Goal: Task Accomplishment & Management: Complete application form

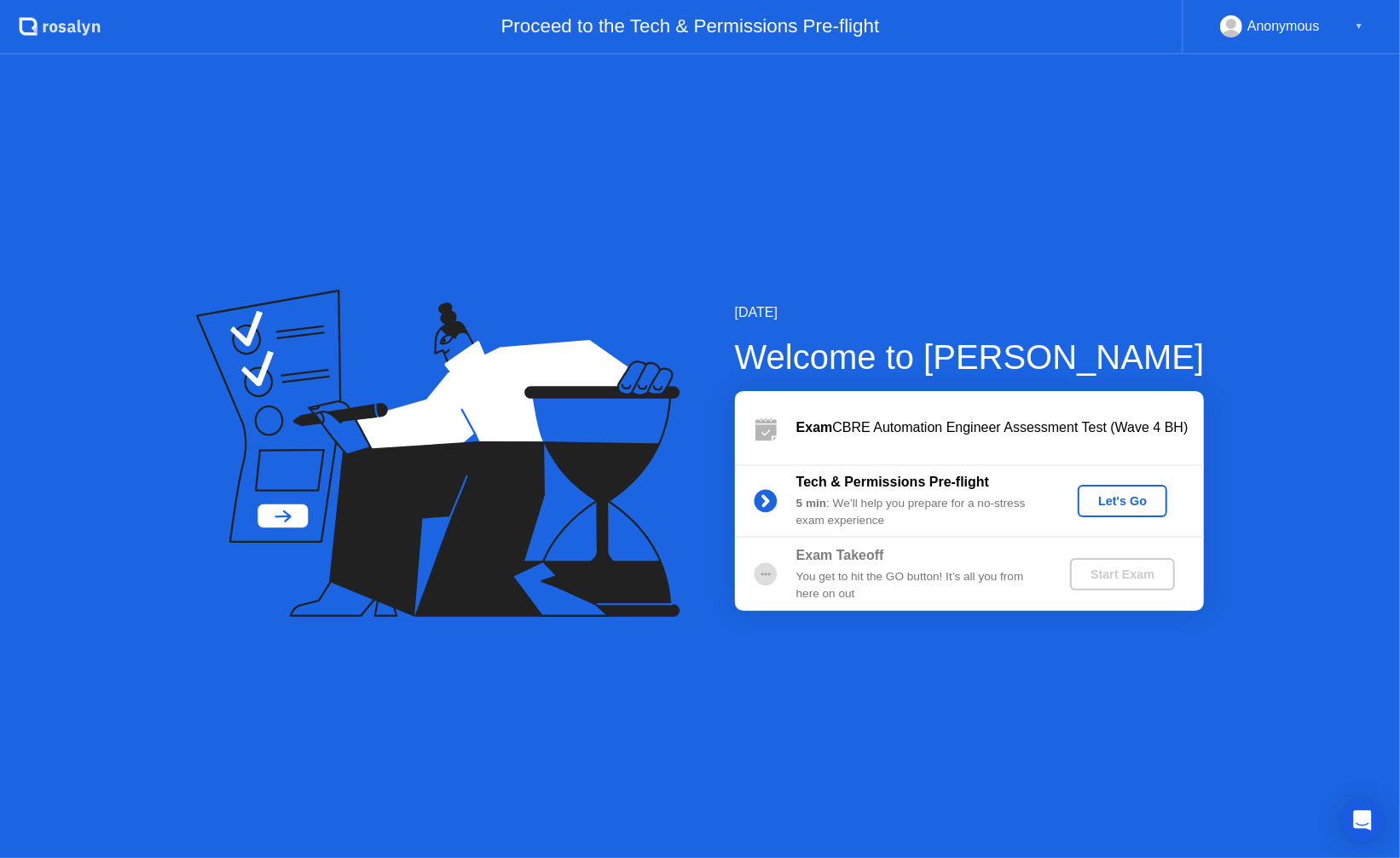
click at [1140, 500] on div "Let's Go" at bounding box center [1123, 501] width 76 height 14
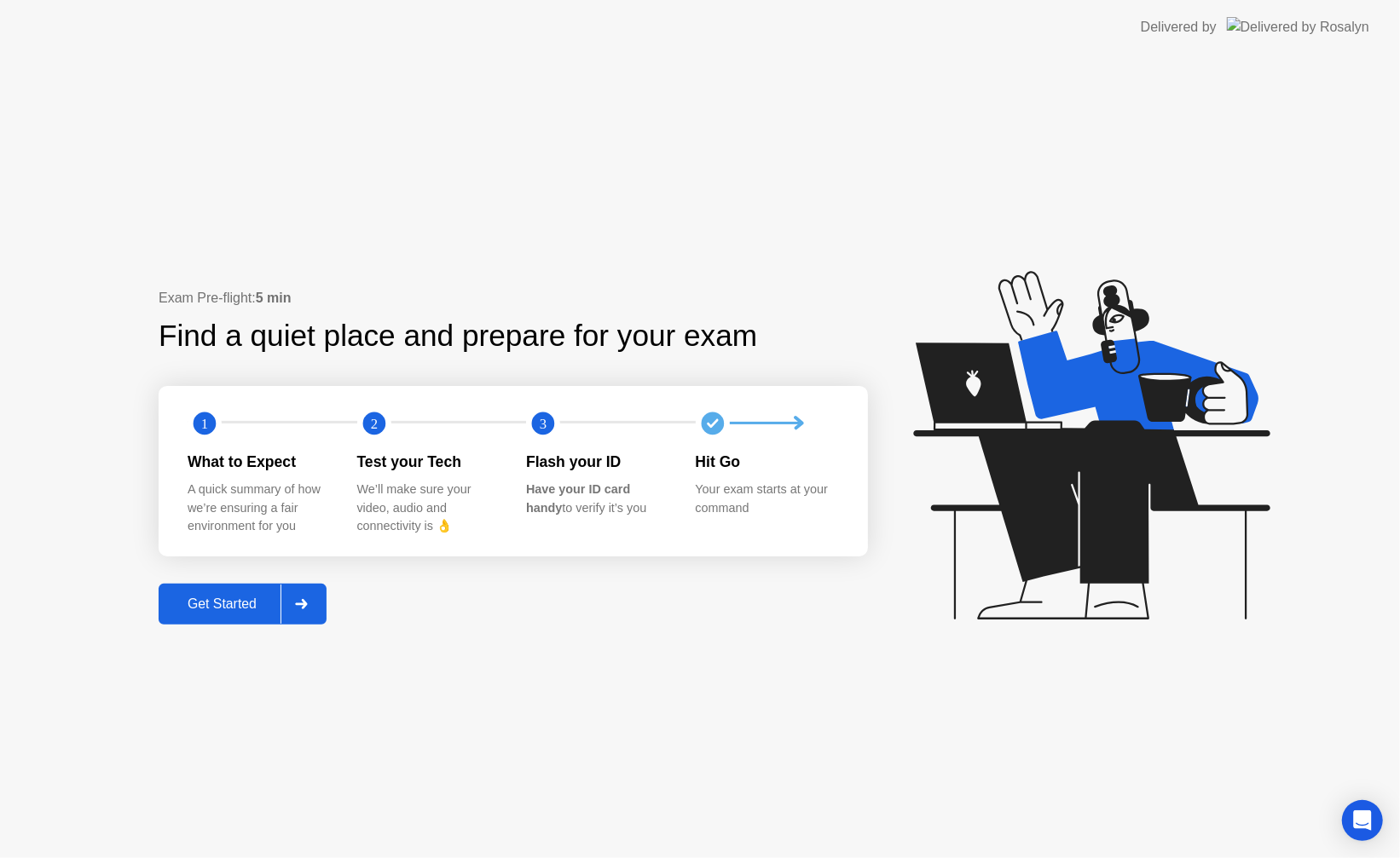
click at [250, 597] on div "Get Started" at bounding box center [222, 604] width 117 height 16
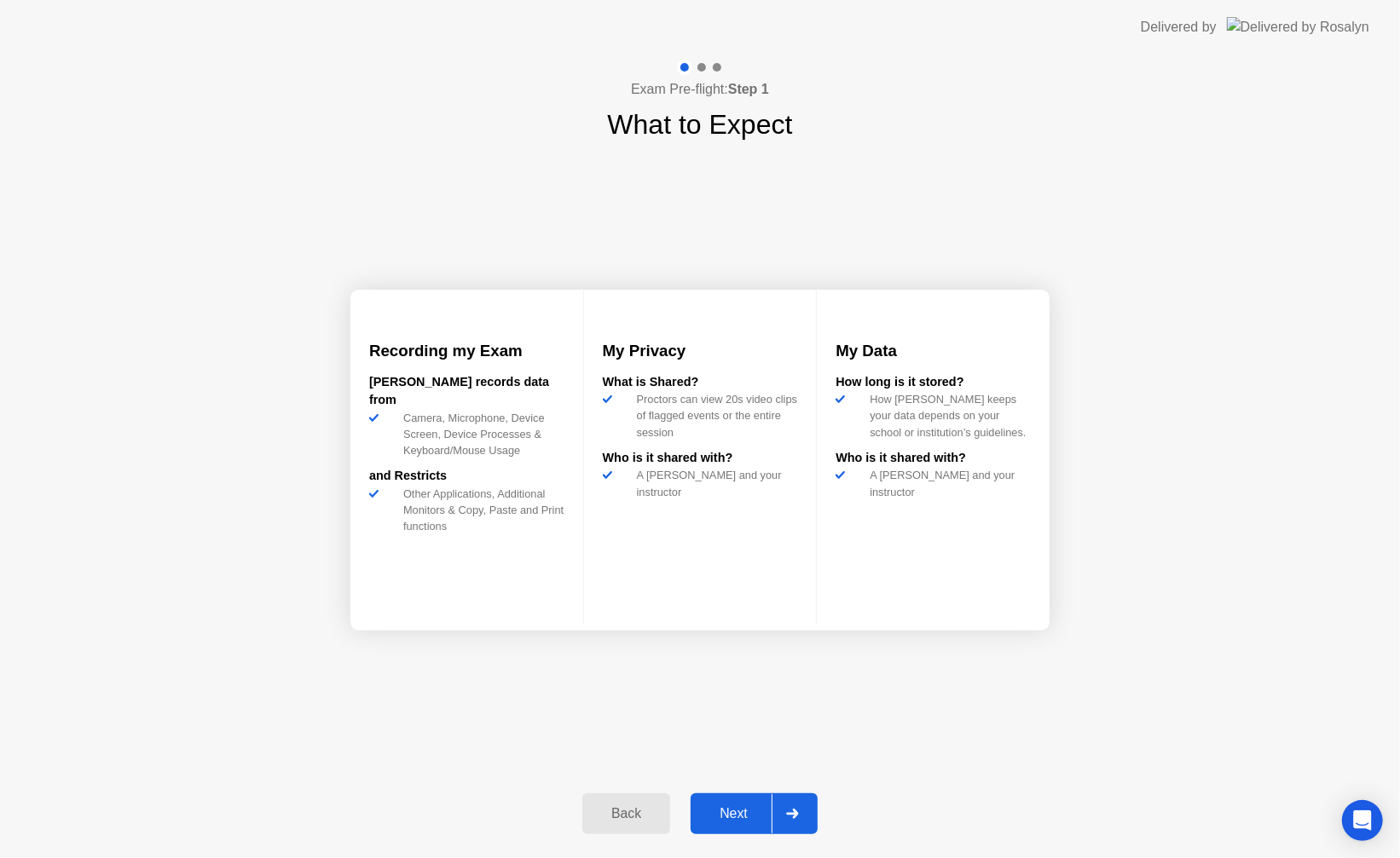
click at [729, 801] on button "Next" at bounding box center [754, 814] width 127 height 41
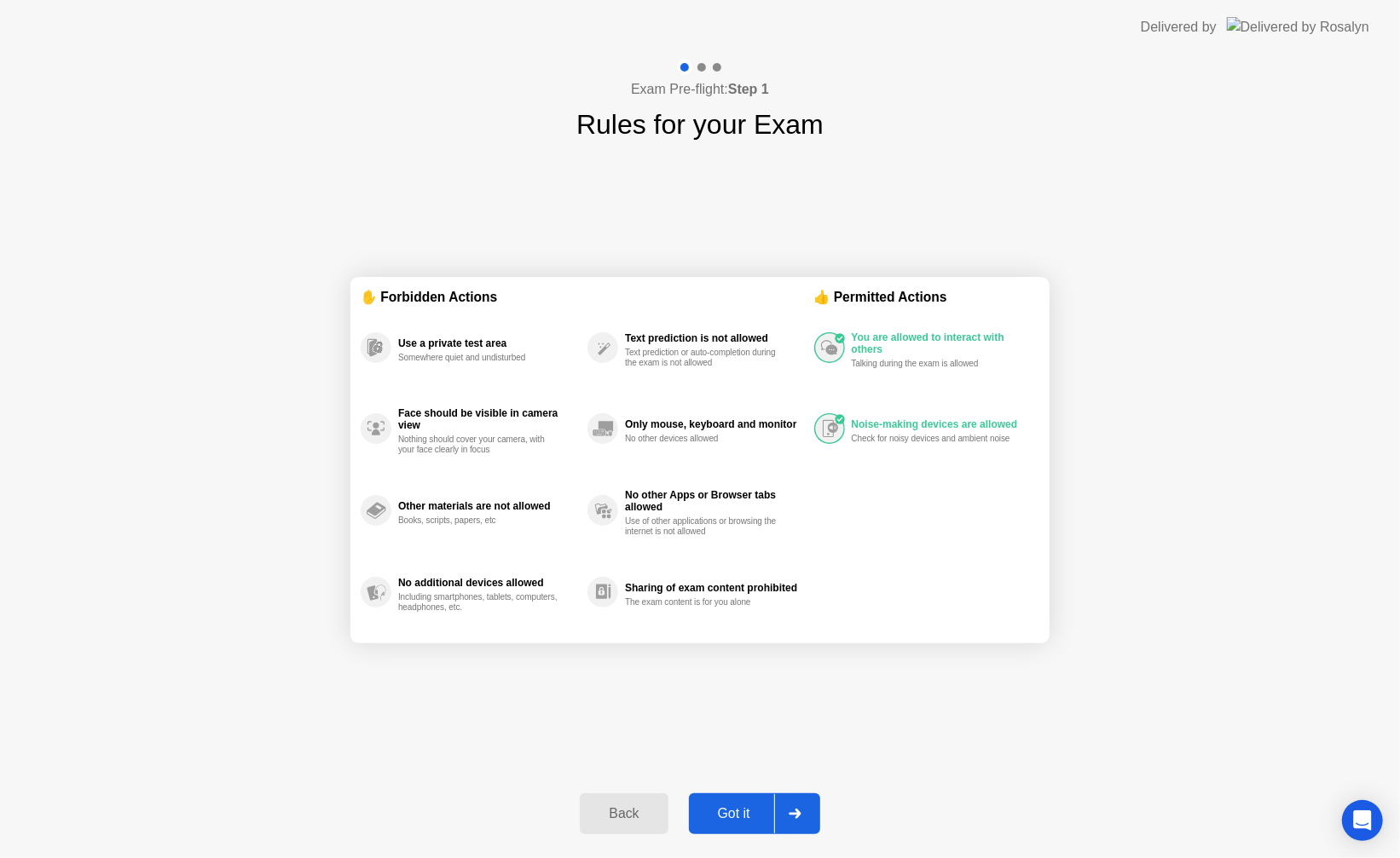
click at [836, 354] on circle at bounding box center [829, 347] width 29 height 29
click at [880, 338] on div "You are allowed to interact with others" at bounding box center [941, 343] width 179 height 24
click at [358, 612] on section "✋ Forbidden Actions Use a private test area Somewhere quiet and undisturbed Fac…" at bounding box center [700, 460] width 699 height 366
click at [718, 814] on div "Got it" at bounding box center [734, 814] width 80 height 16
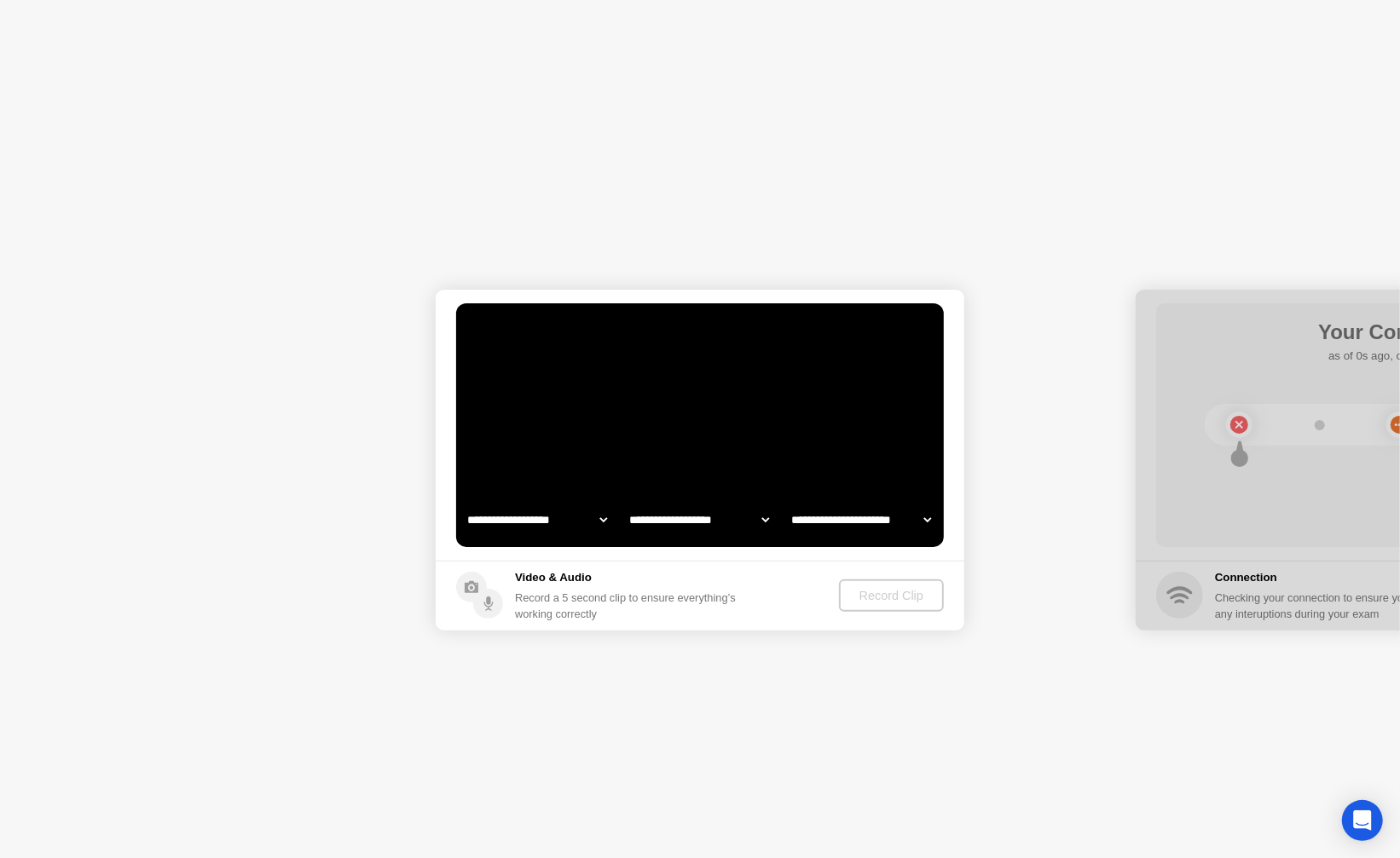
select select "**********"
select select "*******"
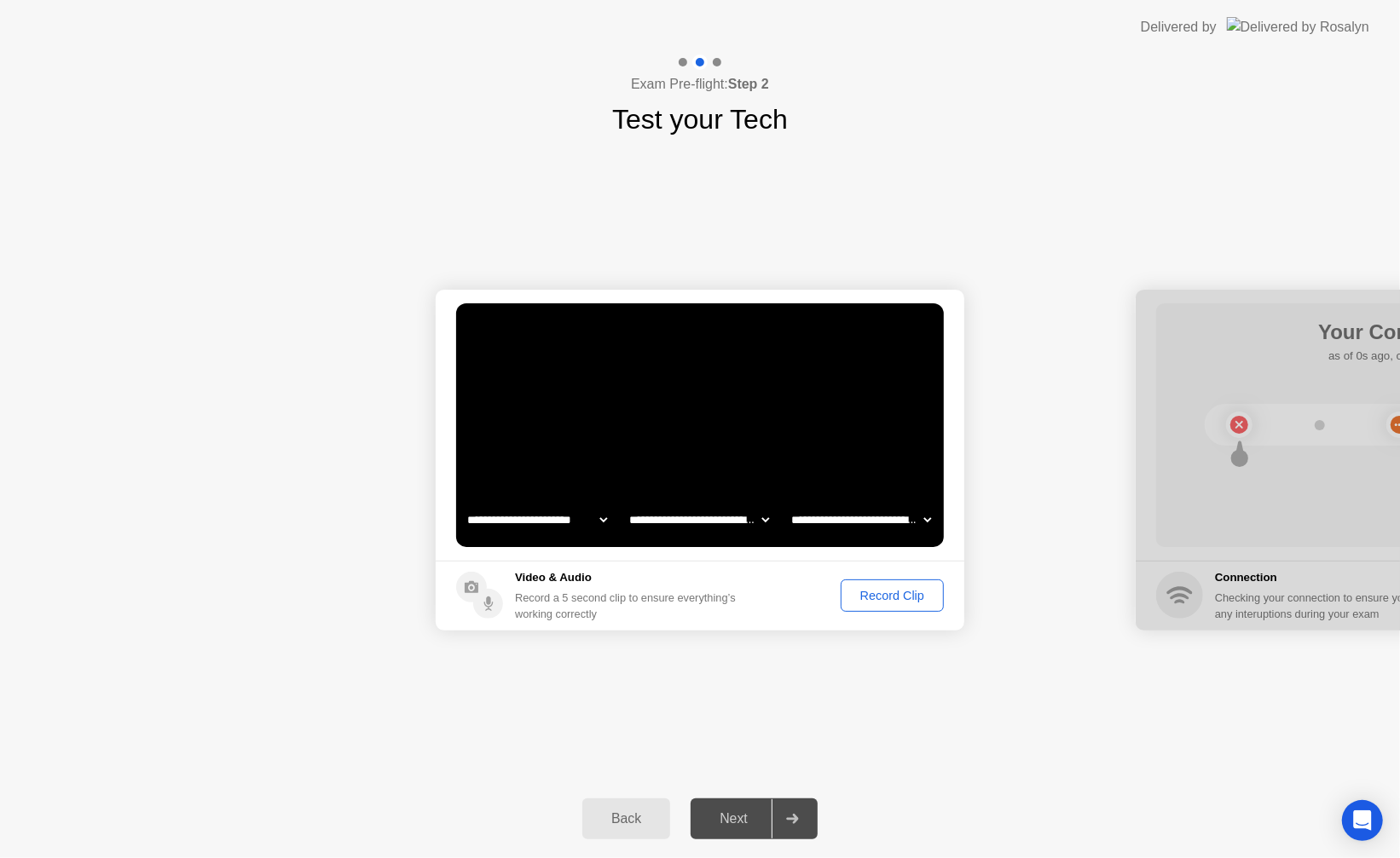
click at [917, 603] on div "Record Clip" at bounding box center [892, 596] width 91 height 14
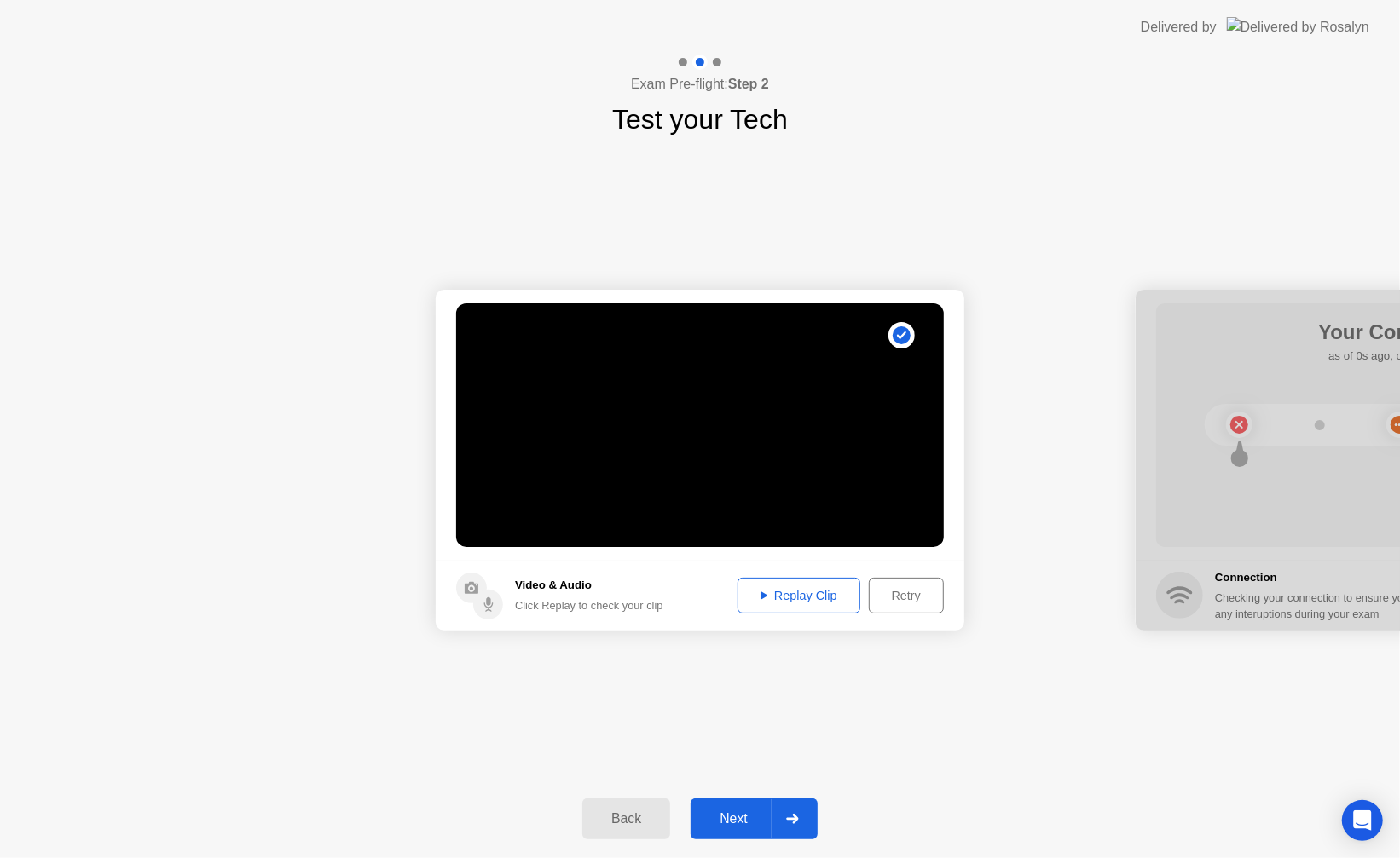
click at [1288, 518] on div at bounding box center [1400, 460] width 529 height 341
click at [779, 592] on div "Replay Clip" at bounding box center [799, 596] width 111 height 14
click at [722, 811] on div "Next" at bounding box center [734, 818] width 76 height 16
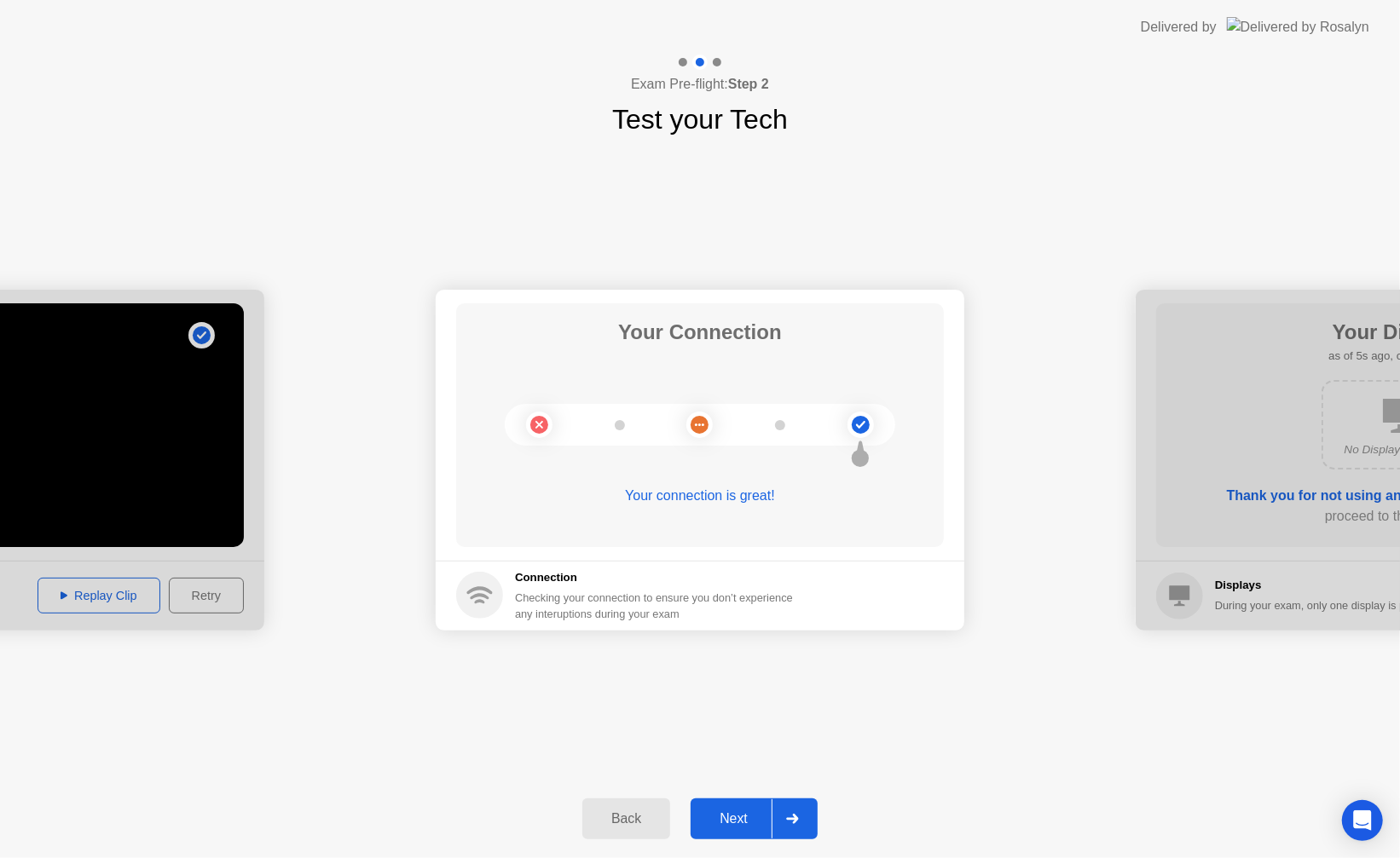
click at [735, 814] on div "Next" at bounding box center [734, 818] width 76 height 16
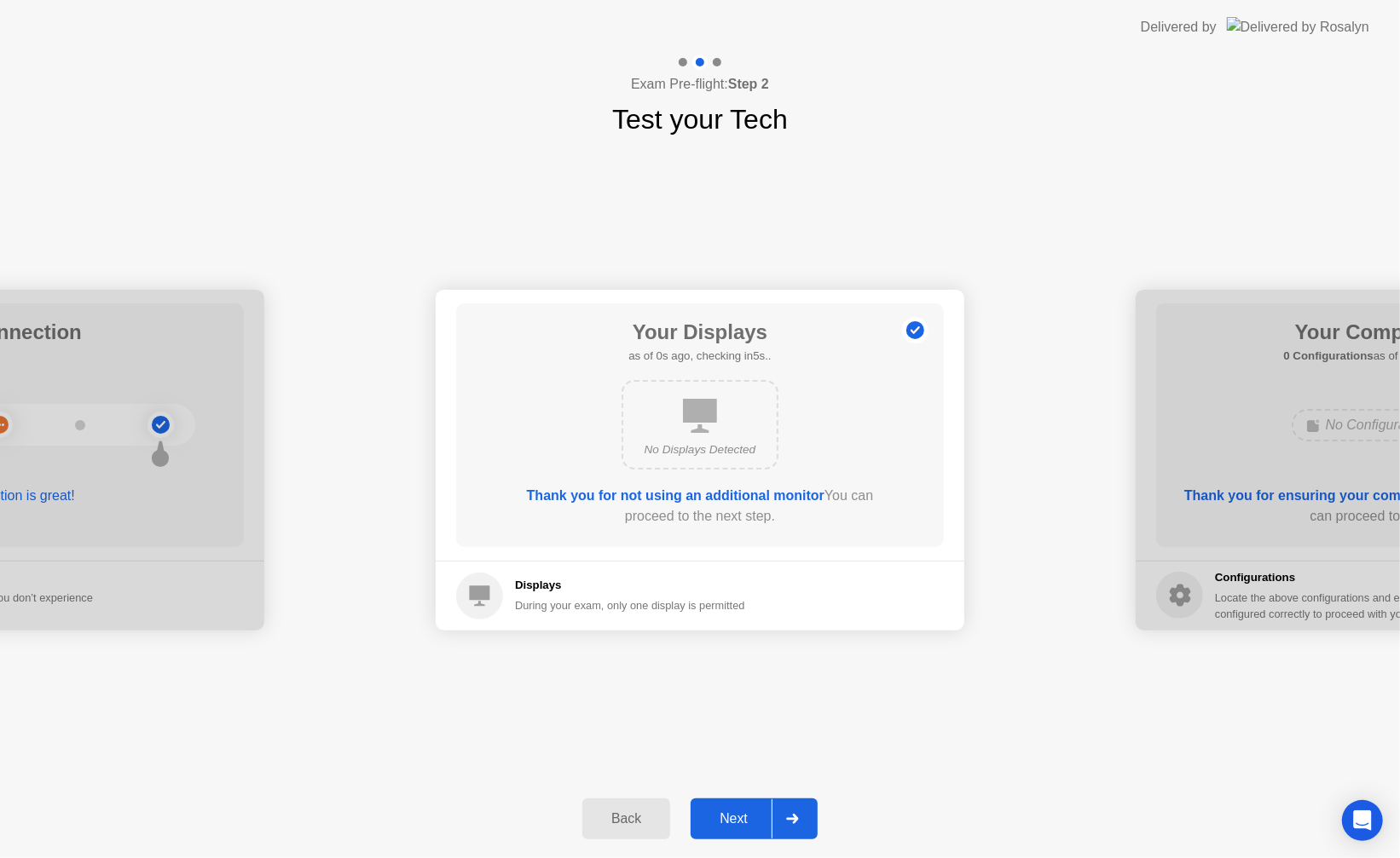
click at [728, 807] on button "Next" at bounding box center [754, 819] width 127 height 41
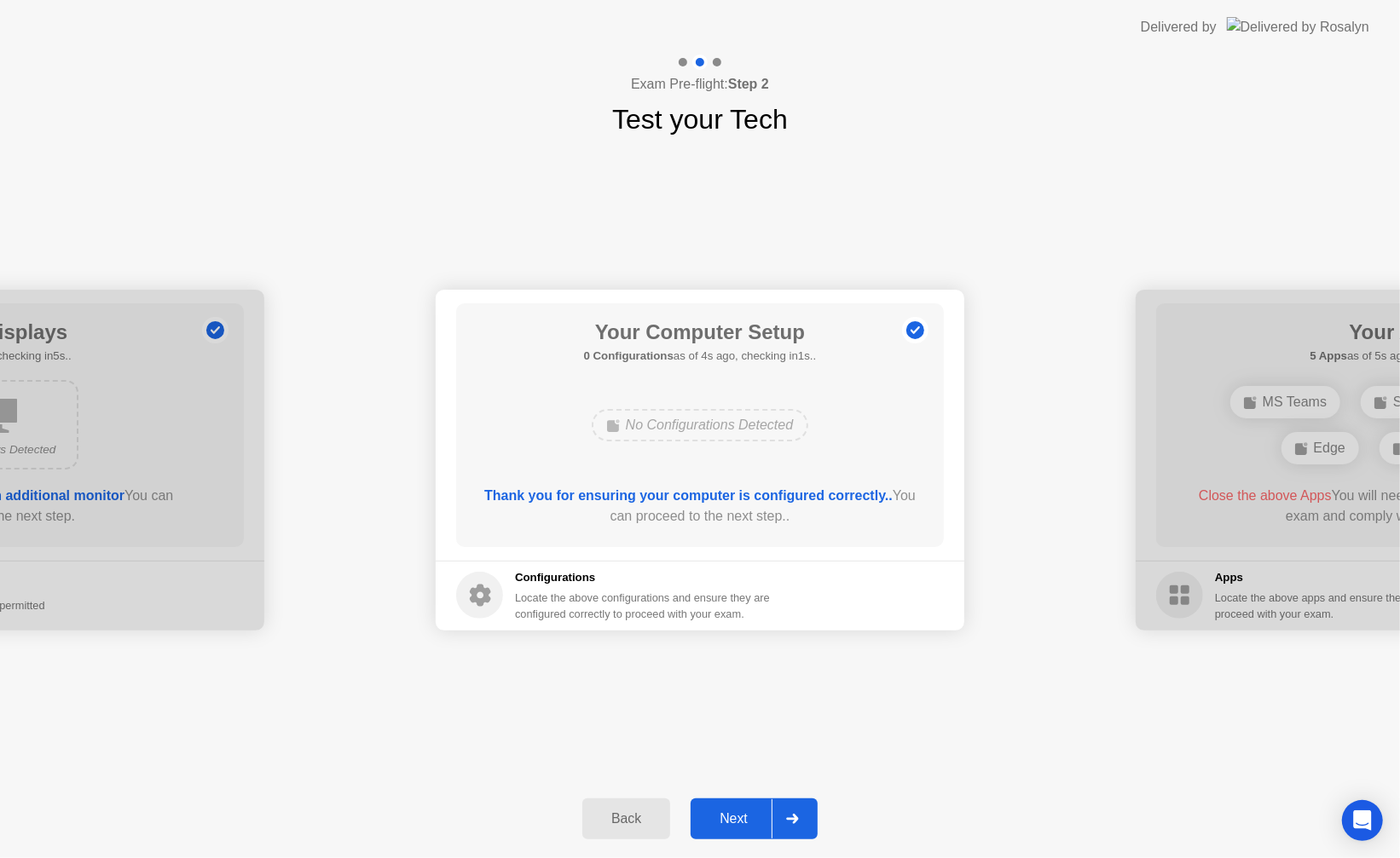
click at [750, 807] on button "Next" at bounding box center [754, 819] width 127 height 41
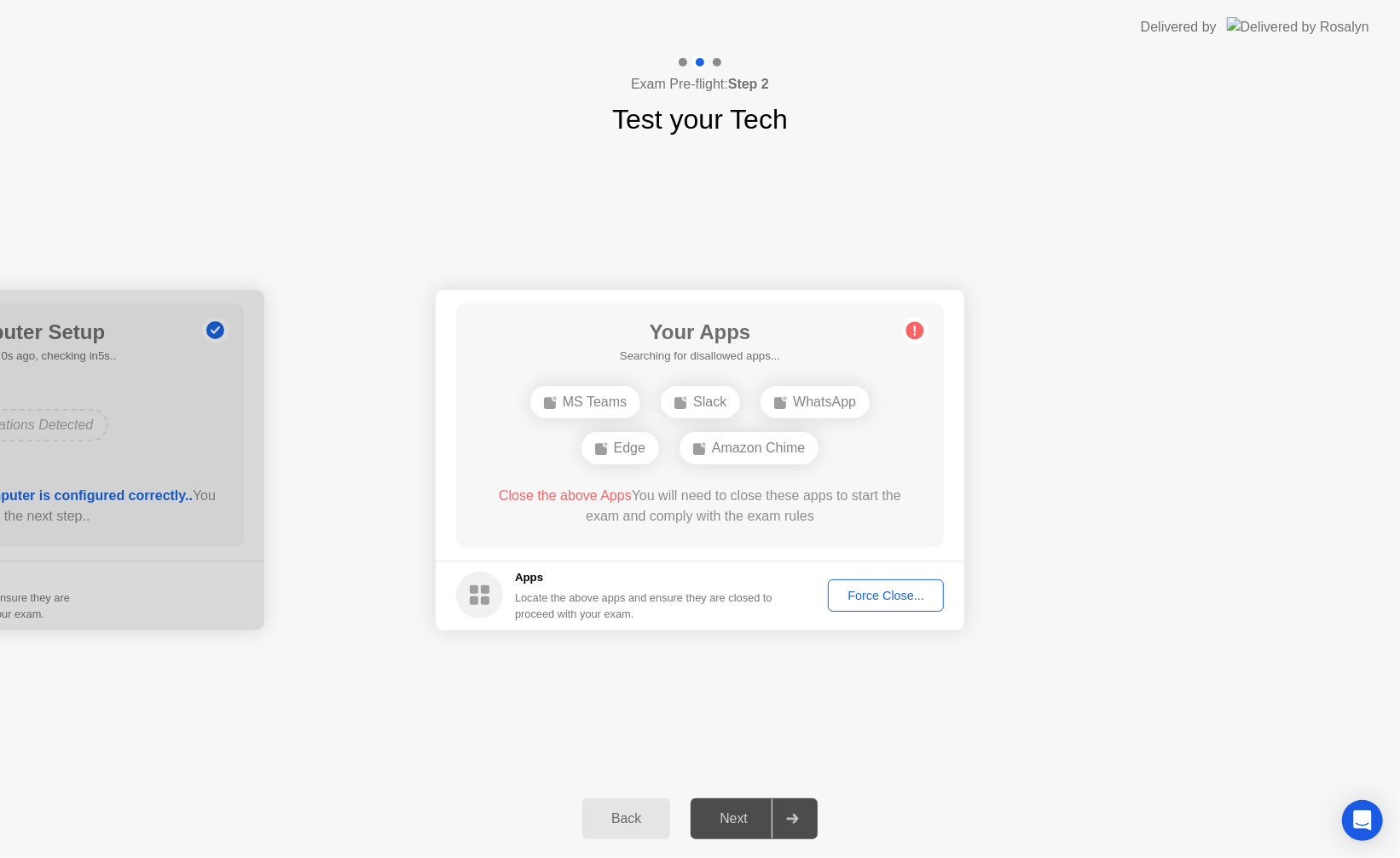
click at [1176, 776] on div "**********" at bounding box center [700, 459] width 1400 height 640
click at [961, 765] on div "**********" at bounding box center [700, 459] width 1400 height 640
click at [706, 749] on div "**********" at bounding box center [700, 459] width 1400 height 640
click at [929, 601] on div "Force Close..." at bounding box center [886, 596] width 104 height 14
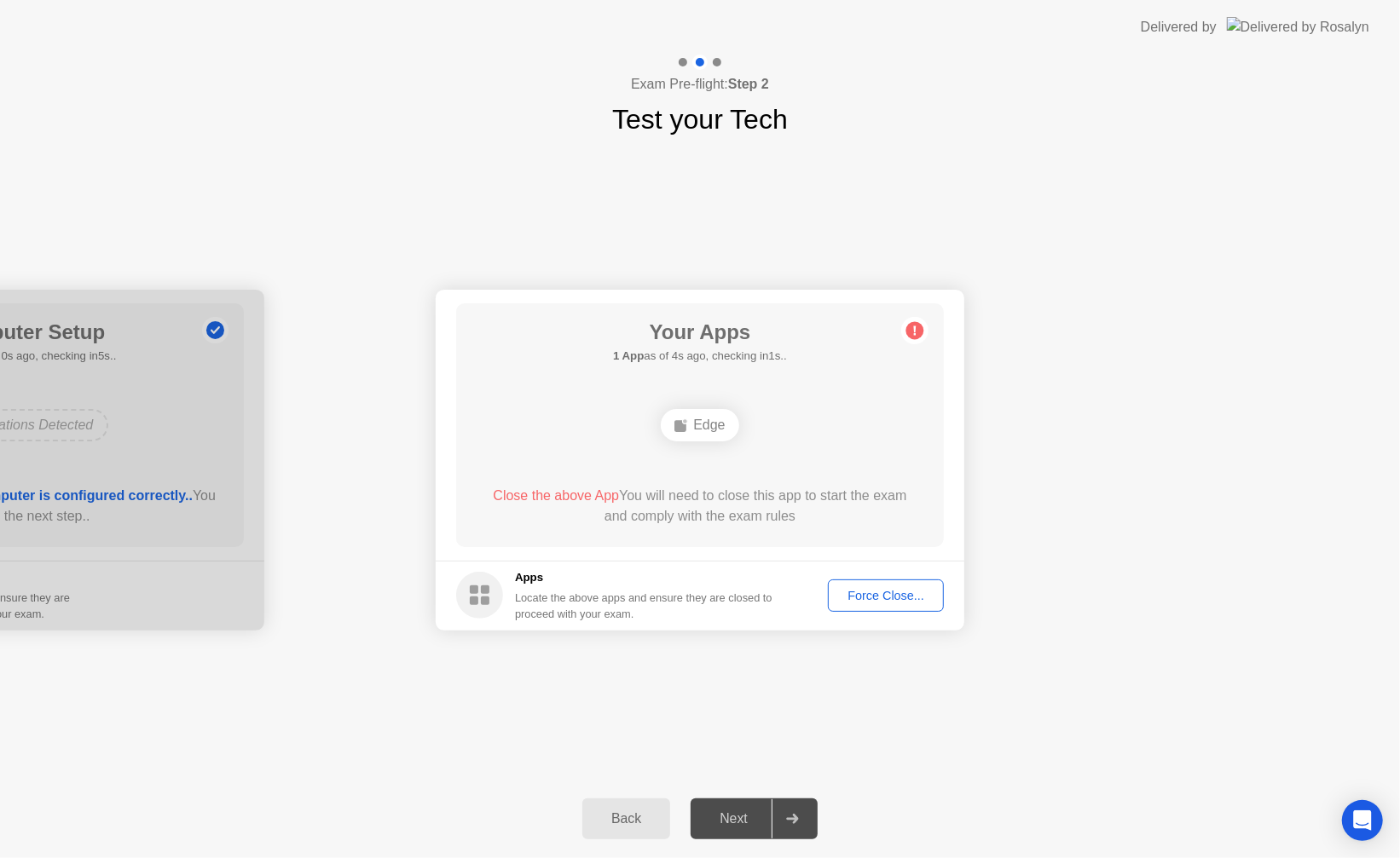
click at [859, 608] on button "Force Close..." at bounding box center [886, 596] width 116 height 32
click at [584, 729] on div "**********" at bounding box center [700, 459] width 1400 height 640
click at [811, 736] on div "**********" at bounding box center [700, 459] width 1400 height 640
click at [864, 595] on div "Force Close..." at bounding box center [886, 596] width 104 height 14
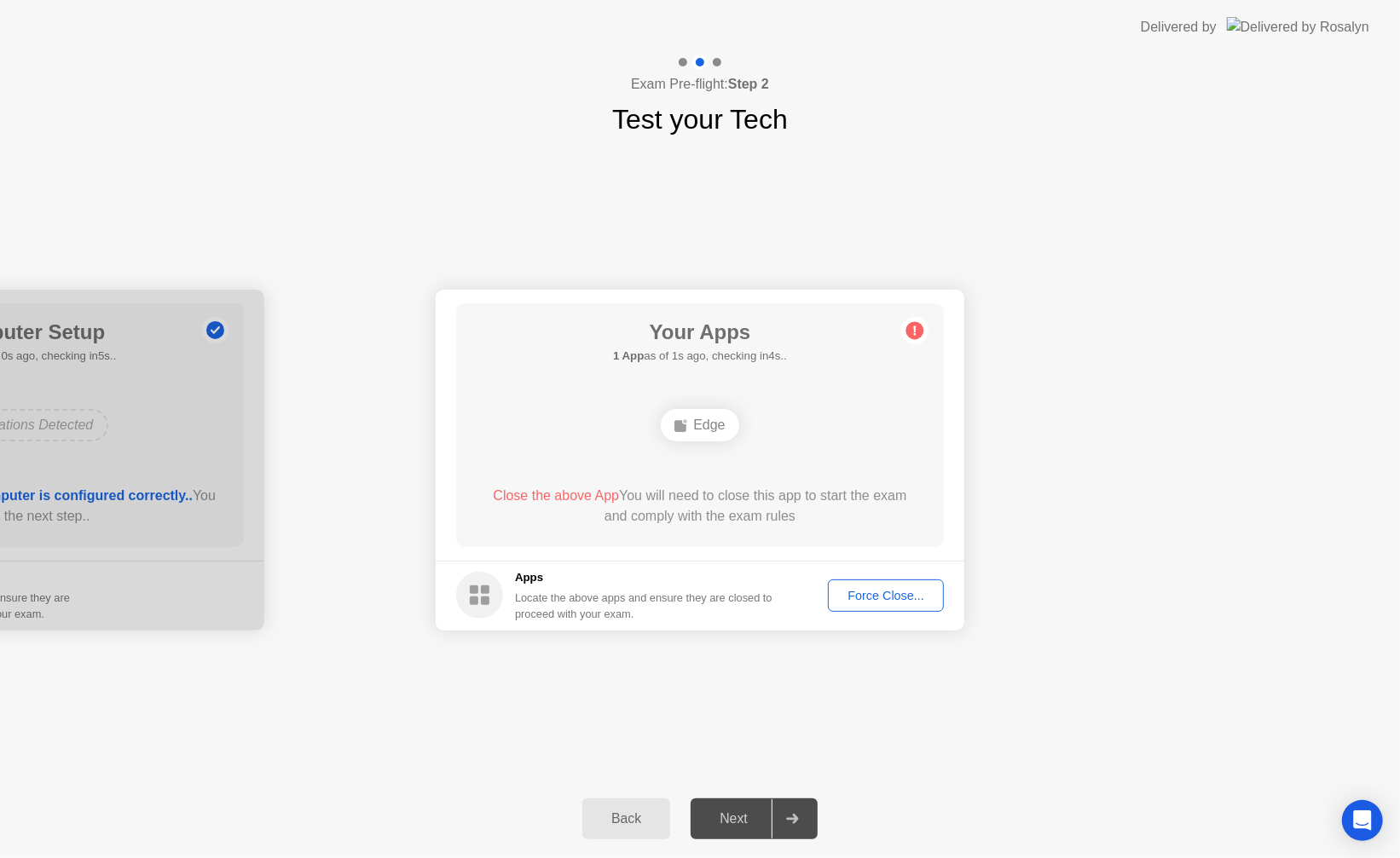
click at [448, 785] on div "Back Next" at bounding box center [700, 818] width 1400 height 78
click at [882, 592] on div "Force Close..." at bounding box center [886, 596] width 104 height 14
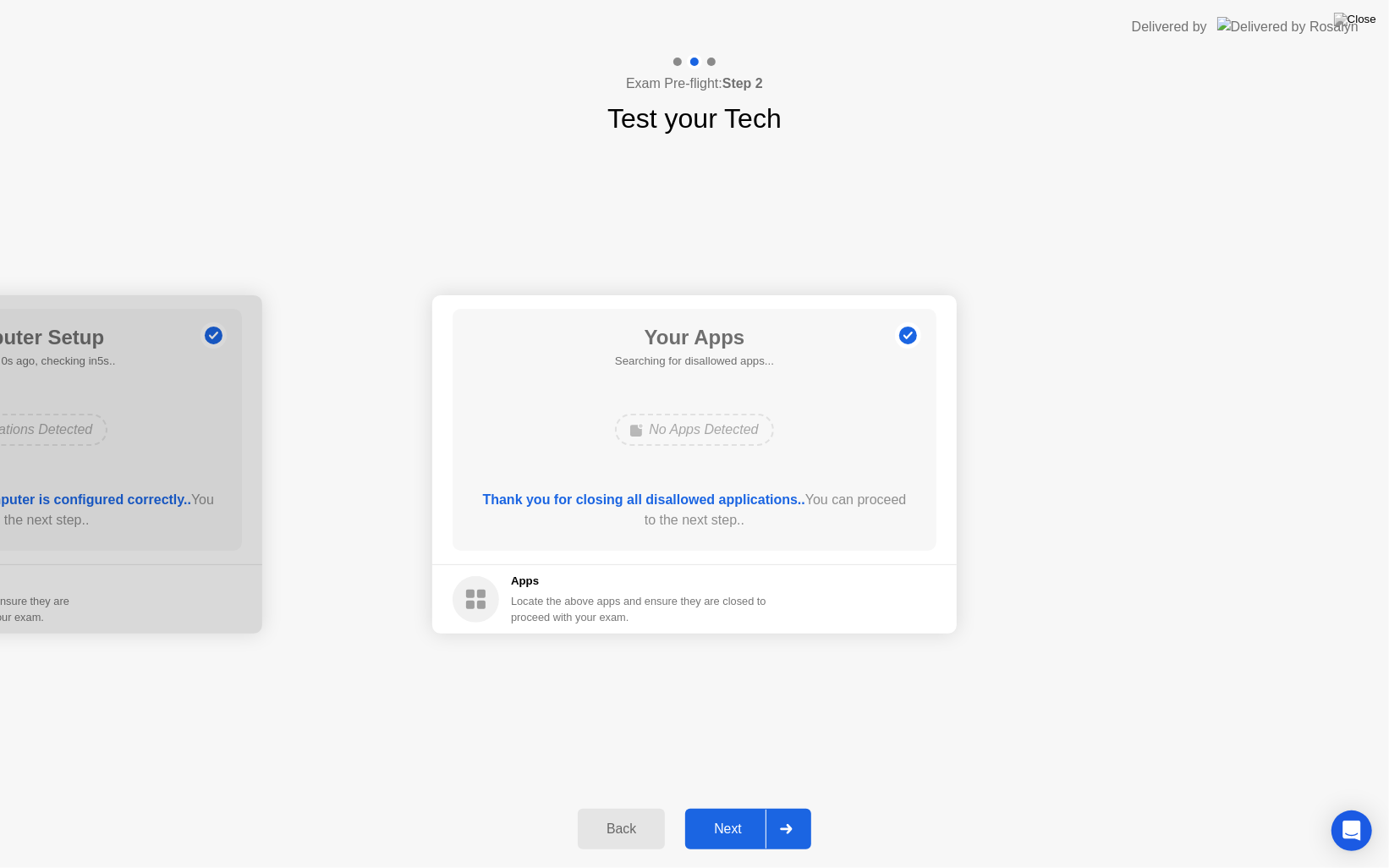
click at [737, 826] on div "Next" at bounding box center [728, 829] width 75 height 16
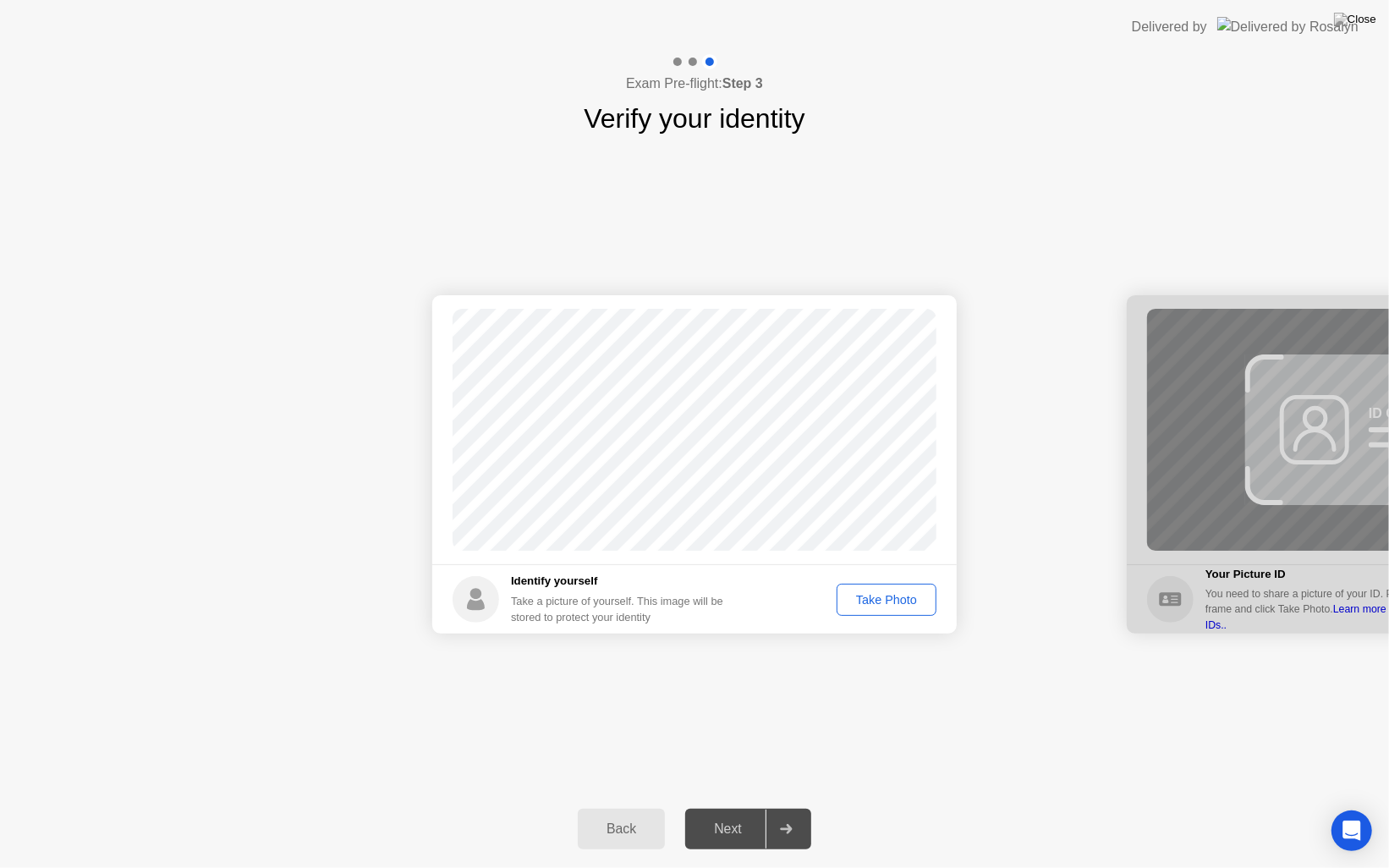
click at [917, 596] on div "Take Photo" at bounding box center [886, 599] width 88 height 14
click at [743, 831] on div "Next" at bounding box center [728, 829] width 75 height 16
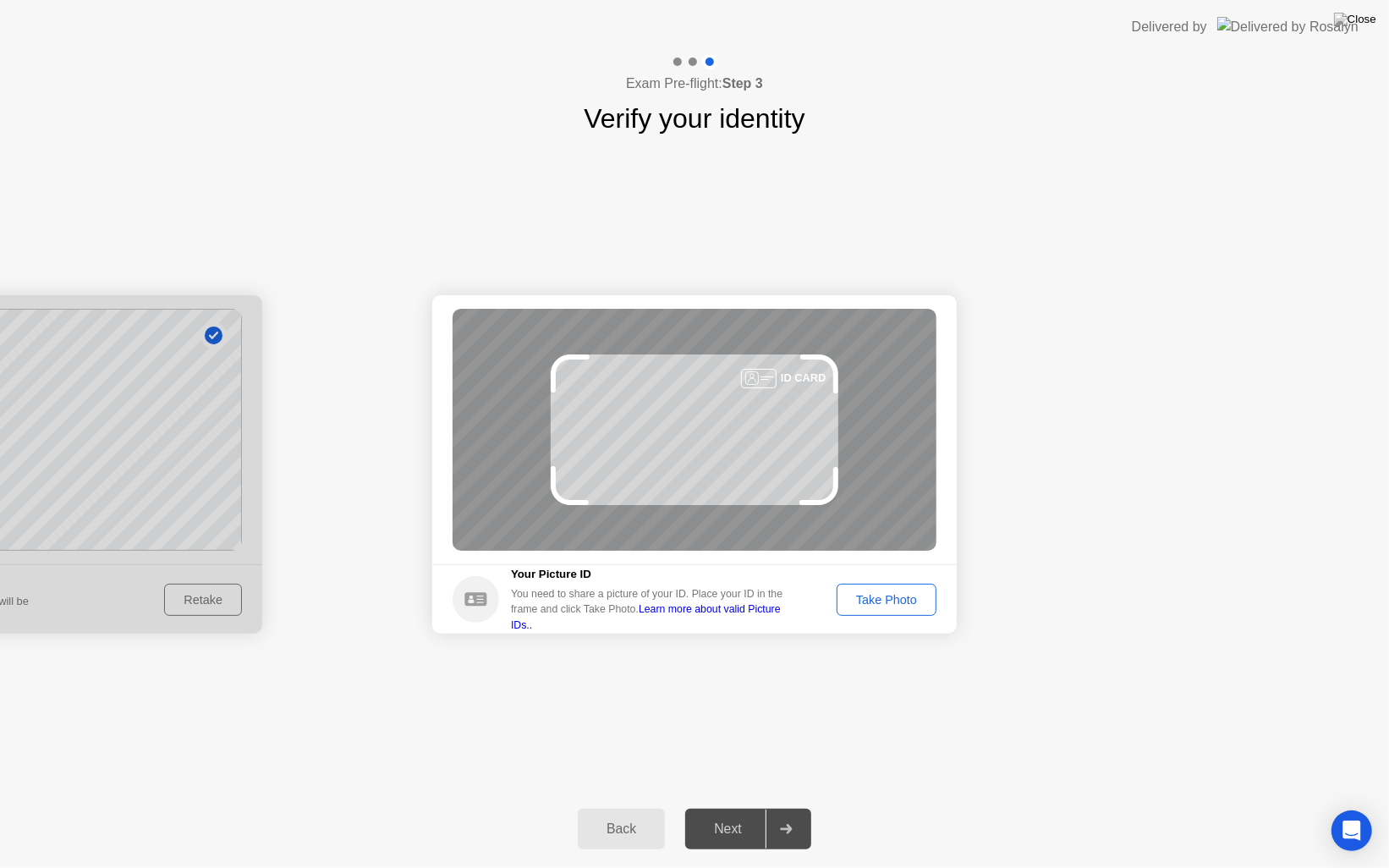
click at [893, 597] on div "Take Photo" at bounding box center [886, 599] width 88 height 14
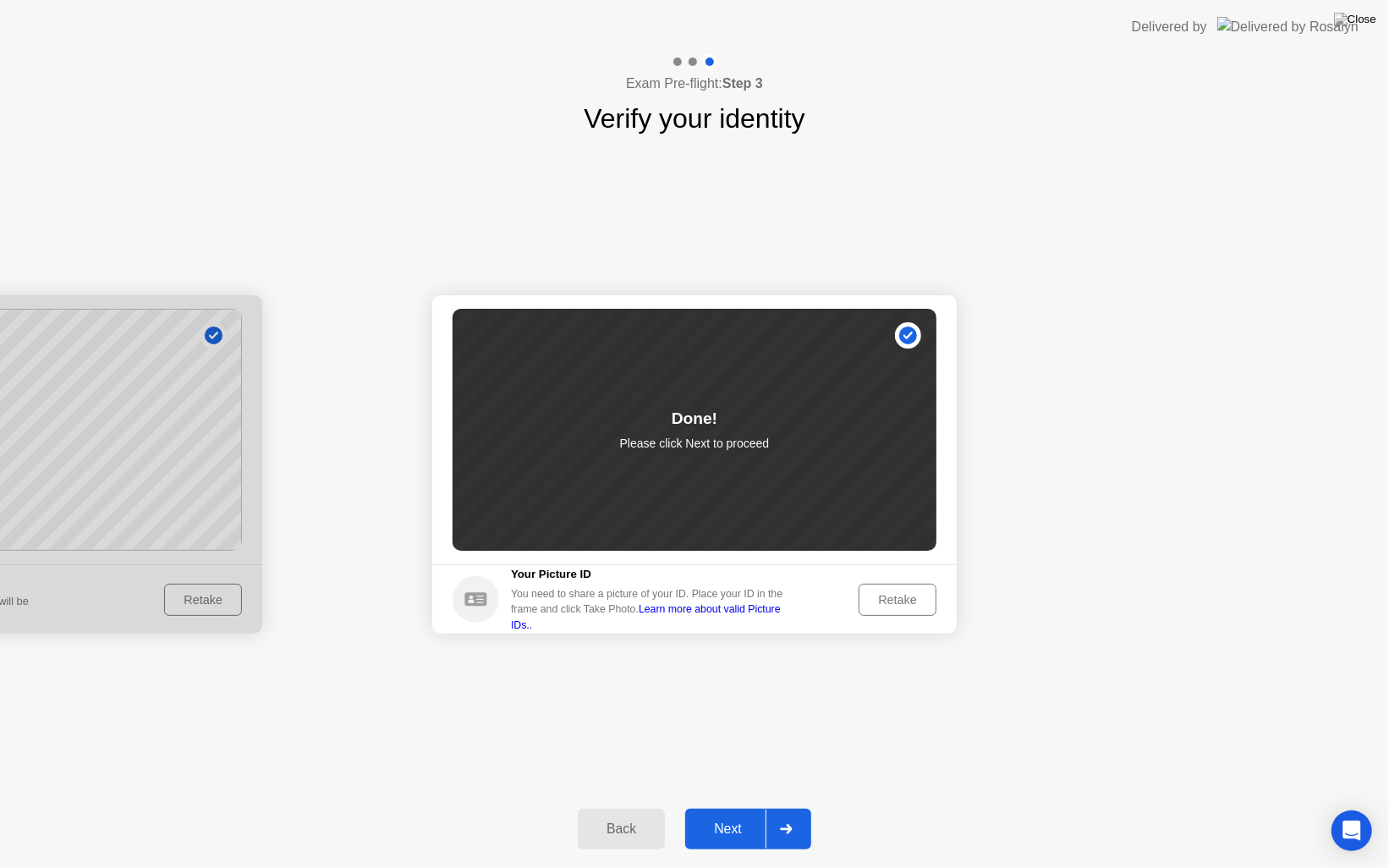
click at [744, 822] on div "Next" at bounding box center [728, 829] width 75 height 16
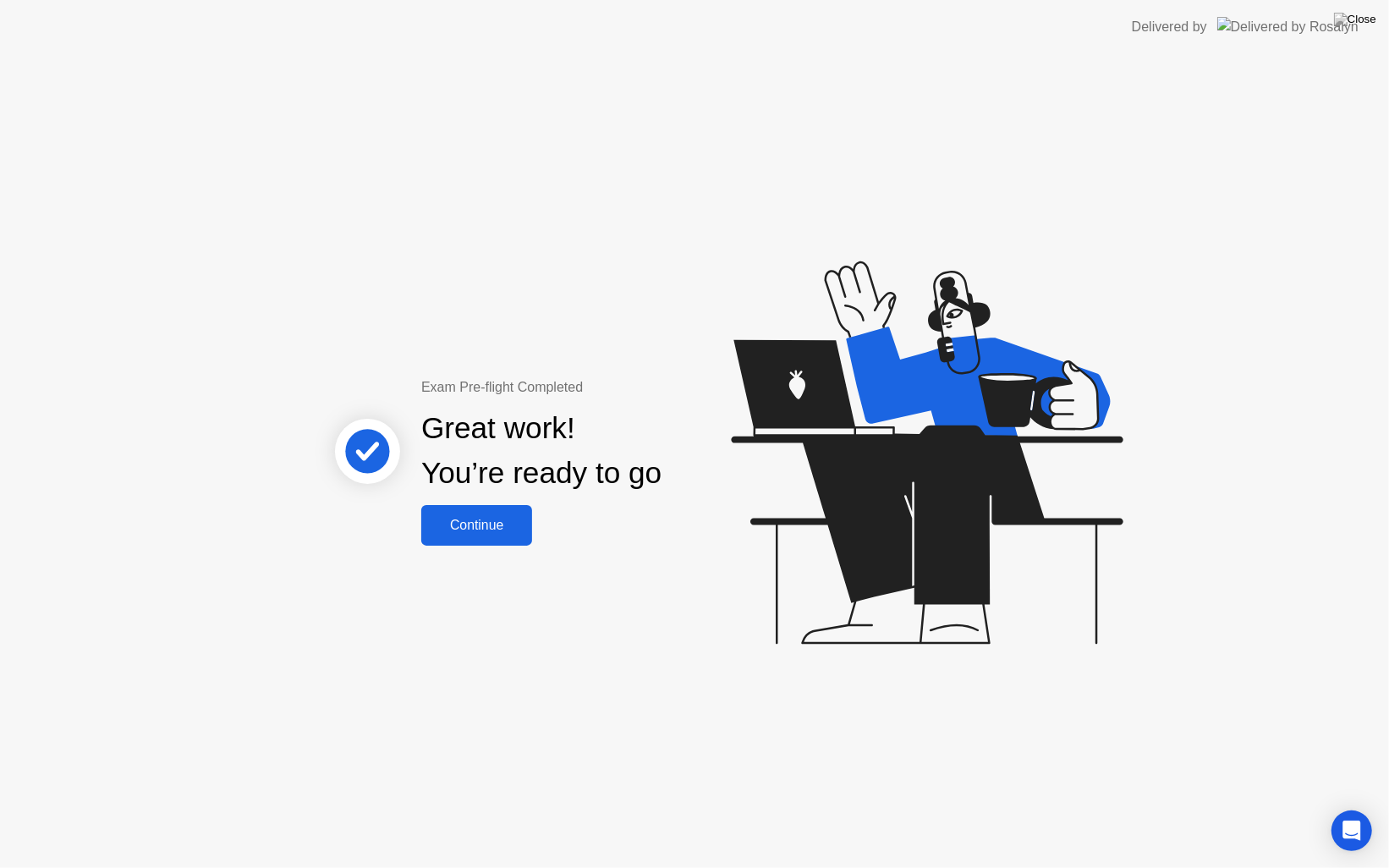
click at [510, 520] on div "Continue" at bounding box center [477, 525] width 101 height 16
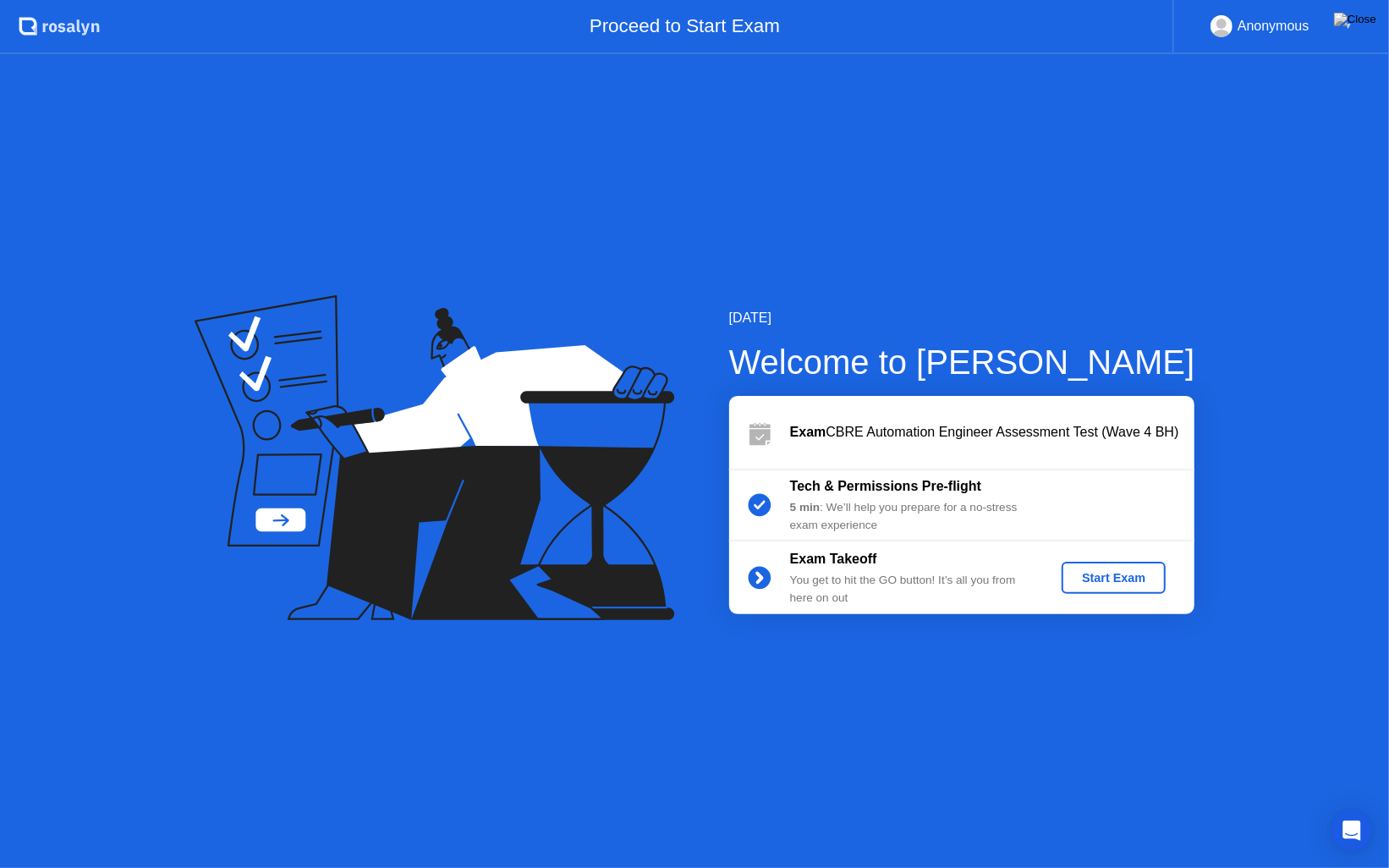
click at [1117, 571] on div "Start Exam" at bounding box center [1113, 577] width 90 height 14
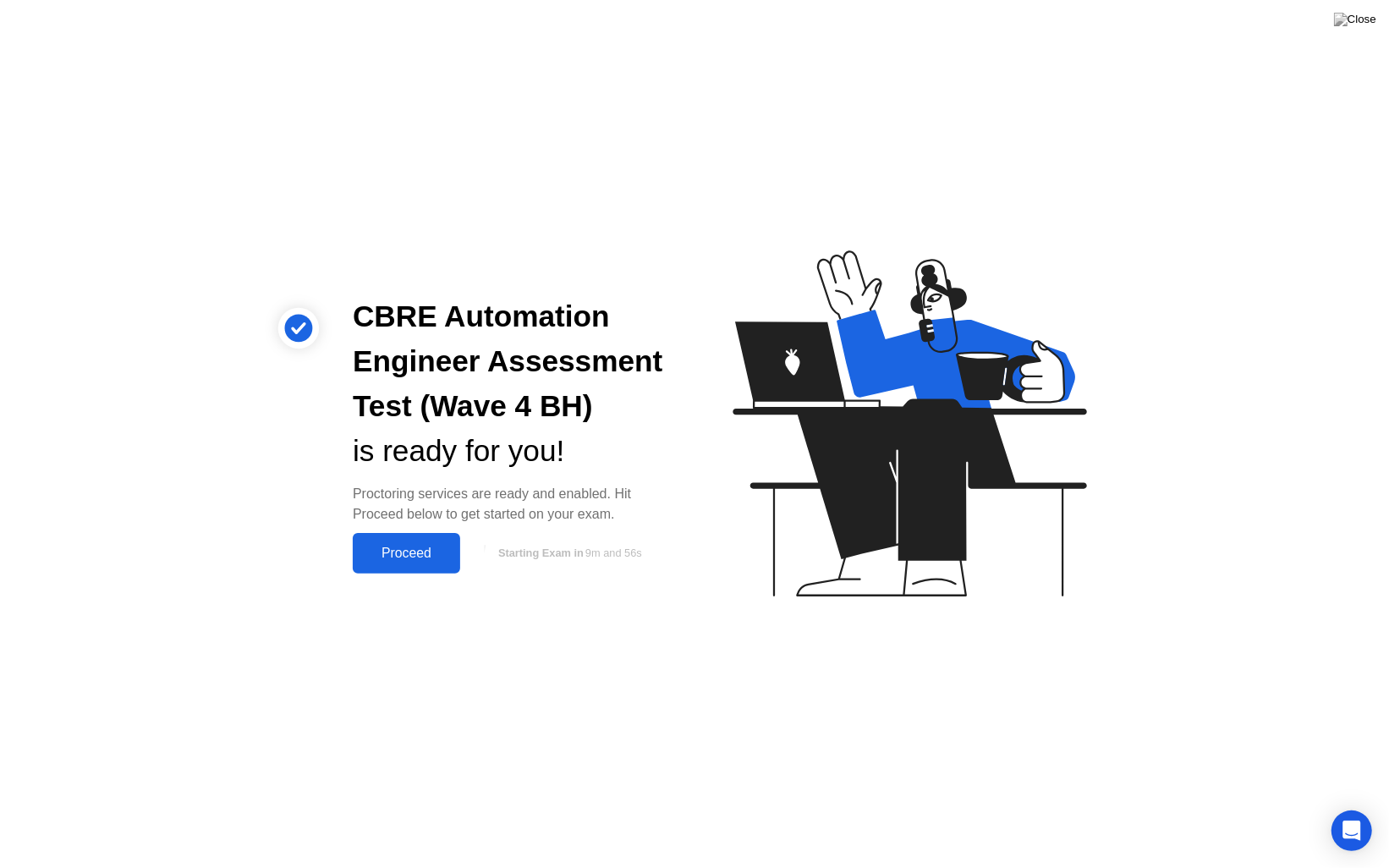
click at [416, 559] on div "Proceed" at bounding box center [407, 553] width 97 height 16
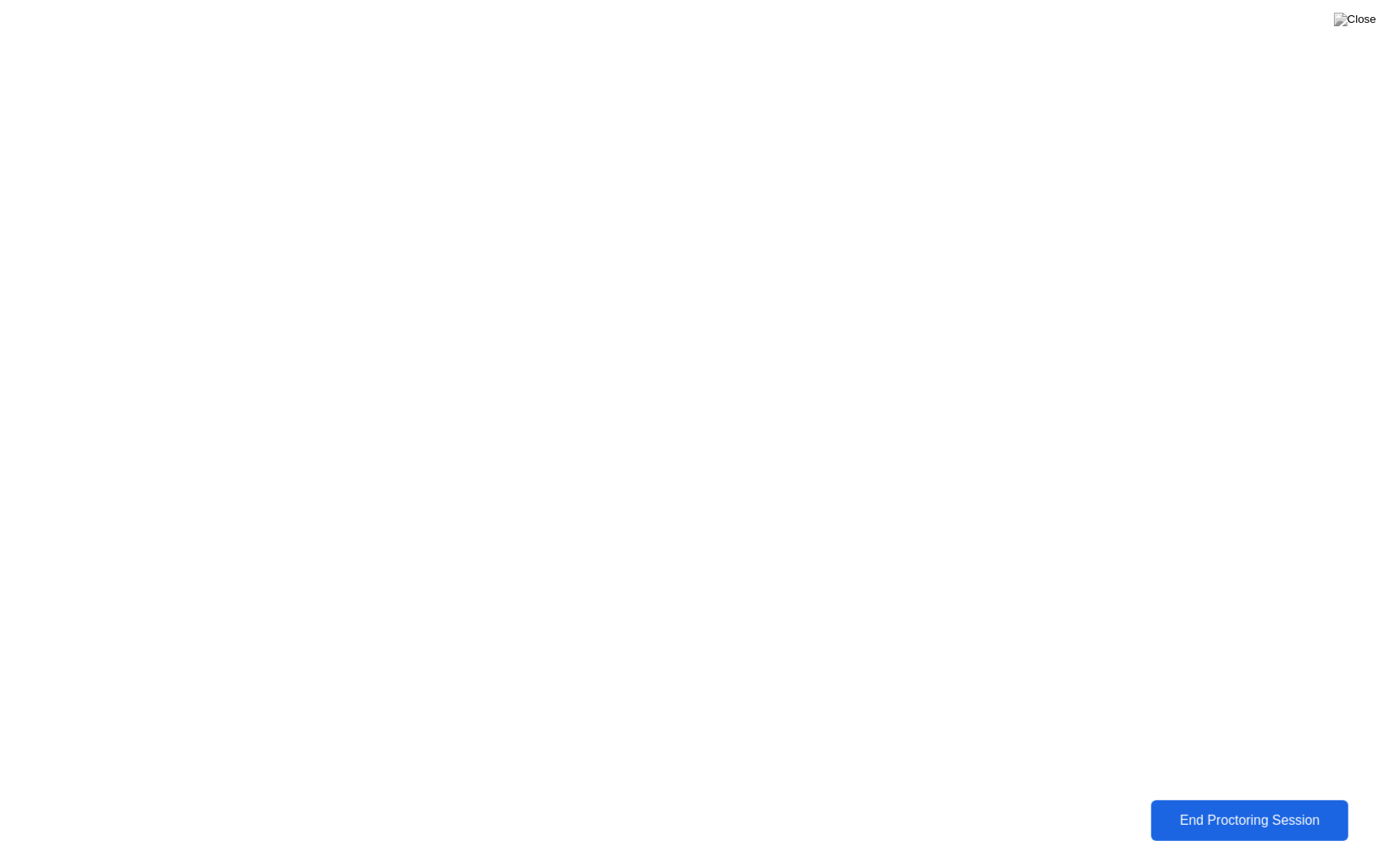
click at [1278, 818] on div "End Proctoring Session" at bounding box center [1250, 820] width 187 height 16
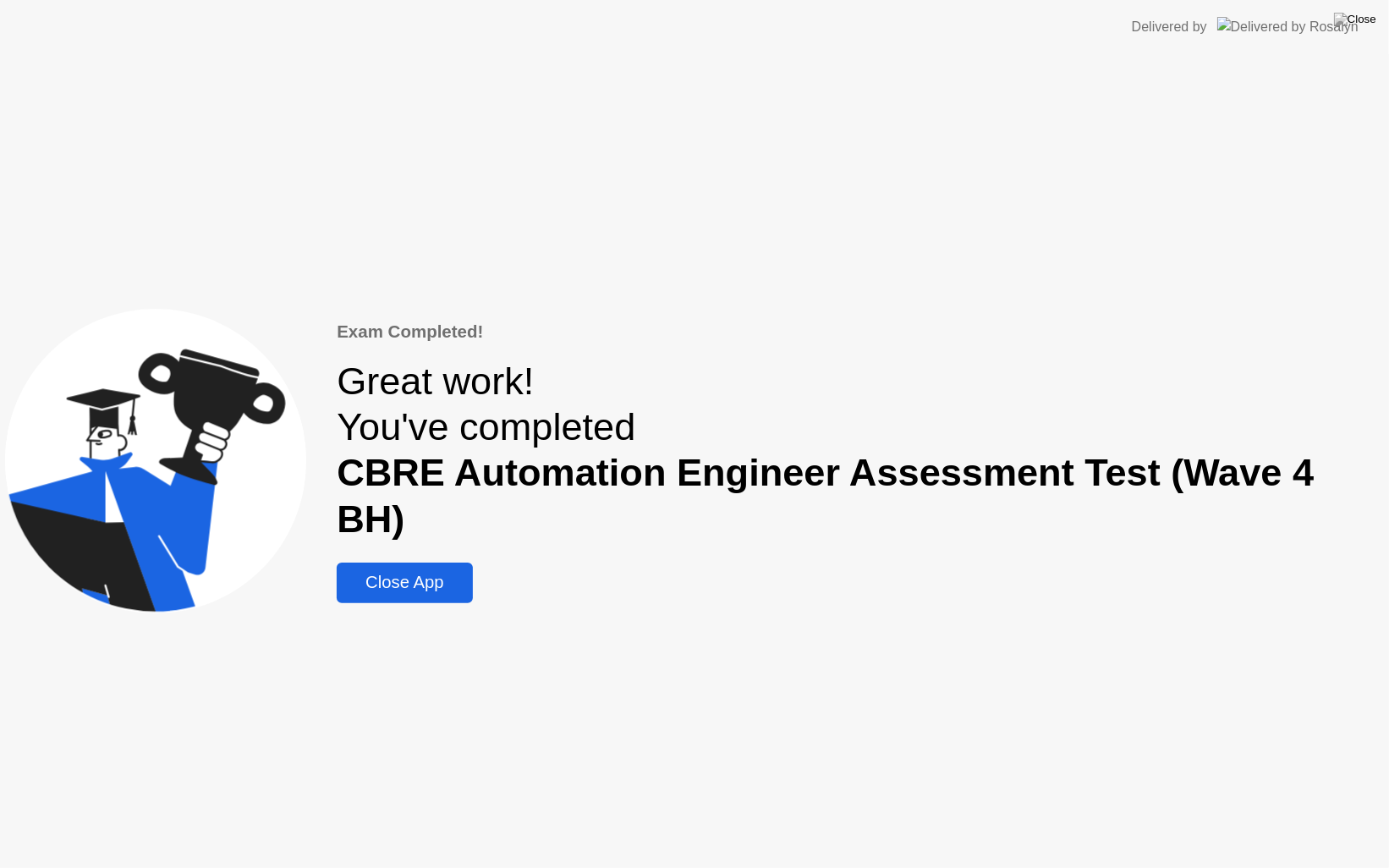
click at [417, 573] on div "Close App" at bounding box center [405, 582] width 126 height 19
